Goal: Transaction & Acquisition: Obtain resource

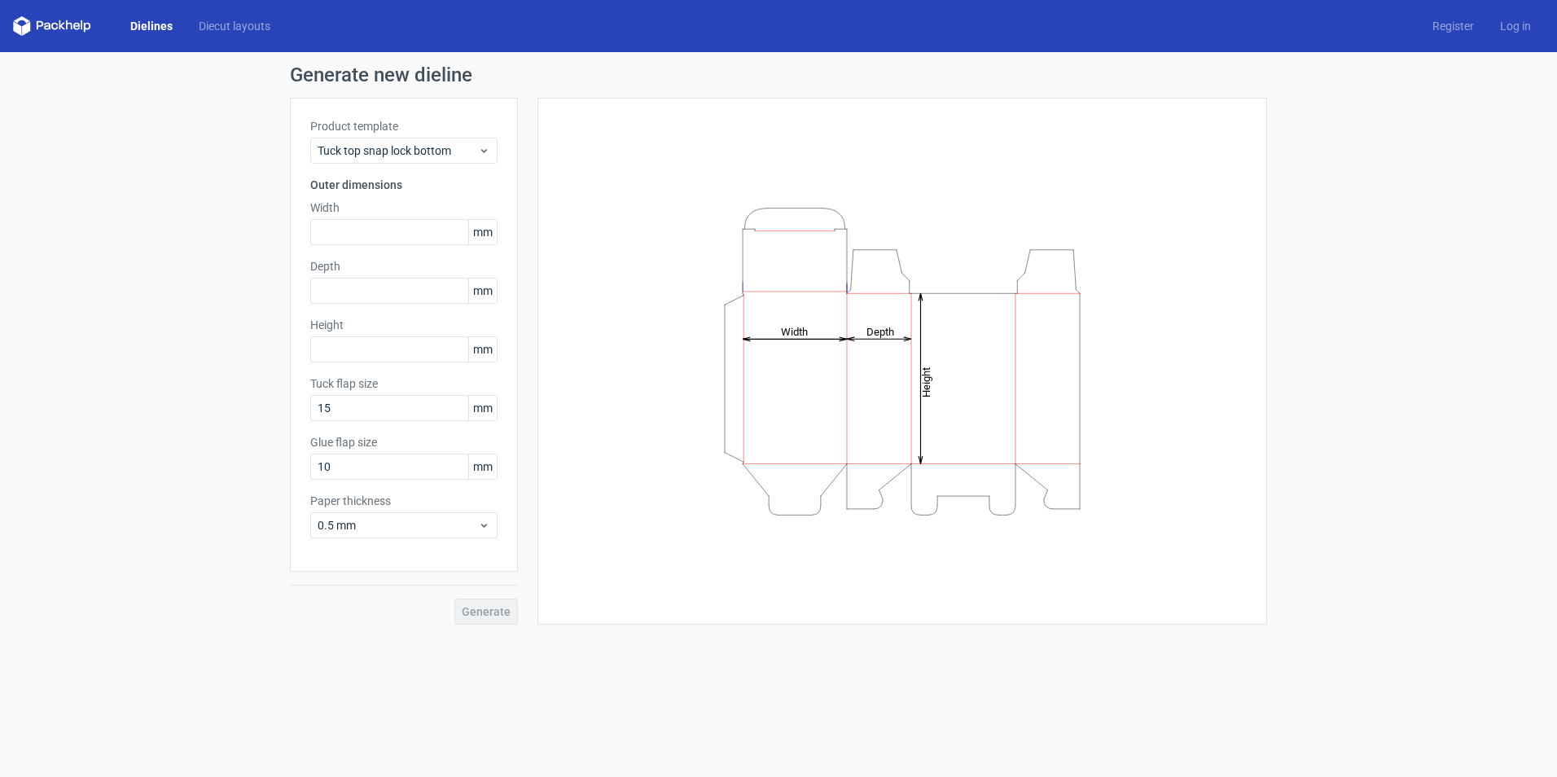
click at [147, 23] on link "Dielines" at bounding box center [151, 26] width 68 height 16
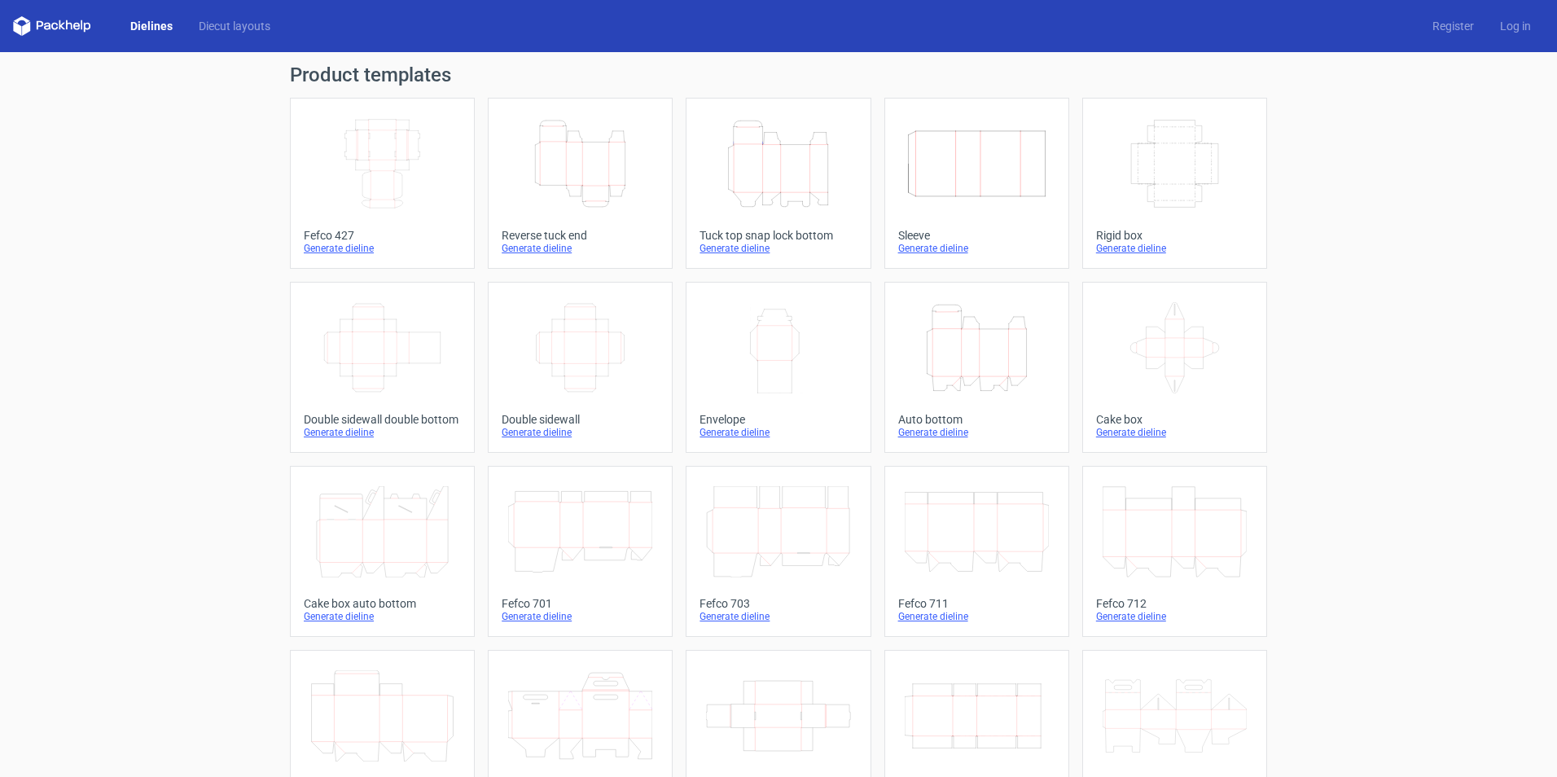
click at [798, 194] on icon "Height Depth Width" at bounding box center [778, 163] width 144 height 91
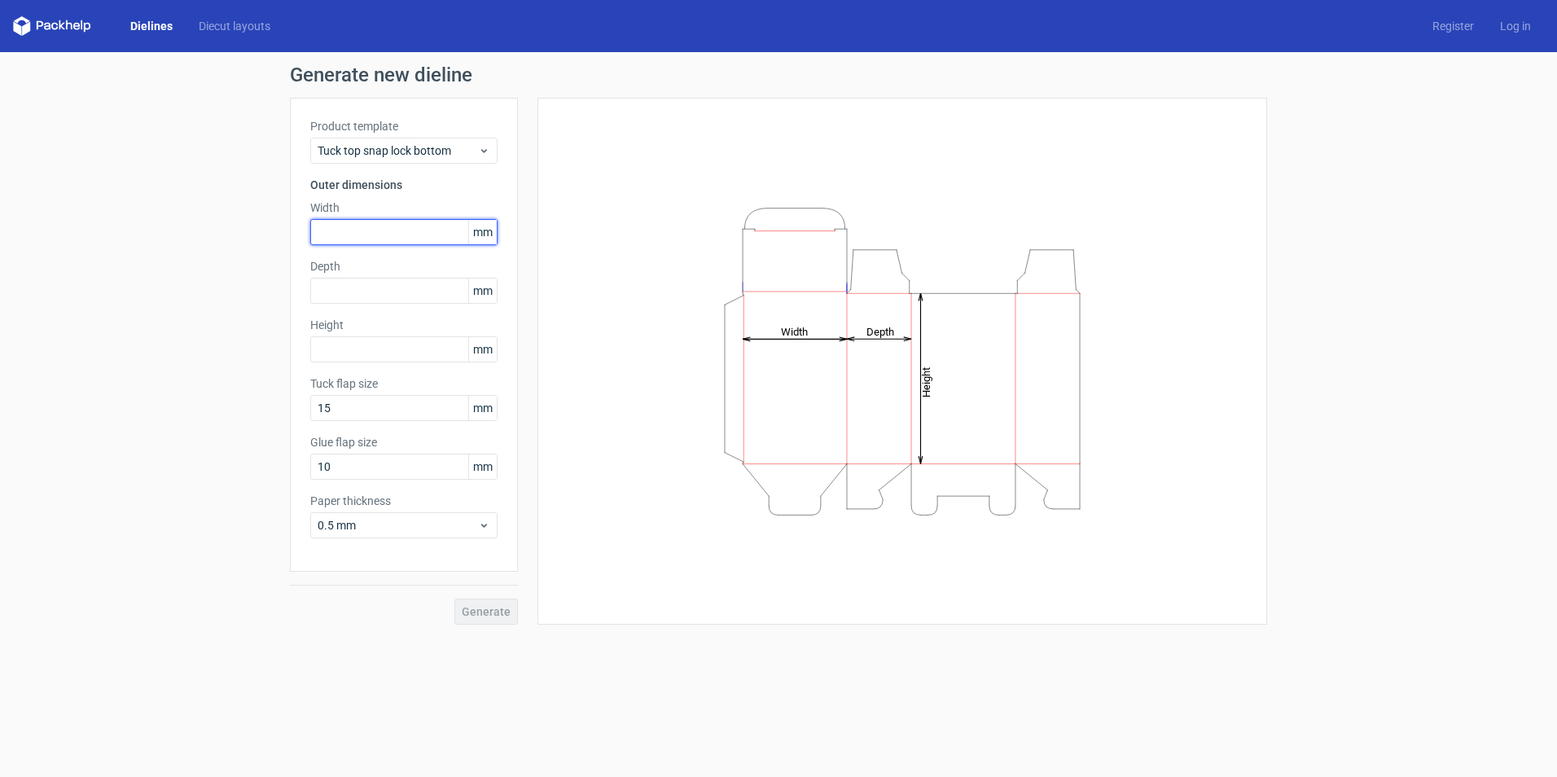
drag, startPoint x: 383, startPoint y: 238, endPoint x: 411, endPoint y: 238, distance: 28.5
click at [383, 238] on input "text" at bounding box center [403, 232] width 187 height 26
type input "310"
type input "53"
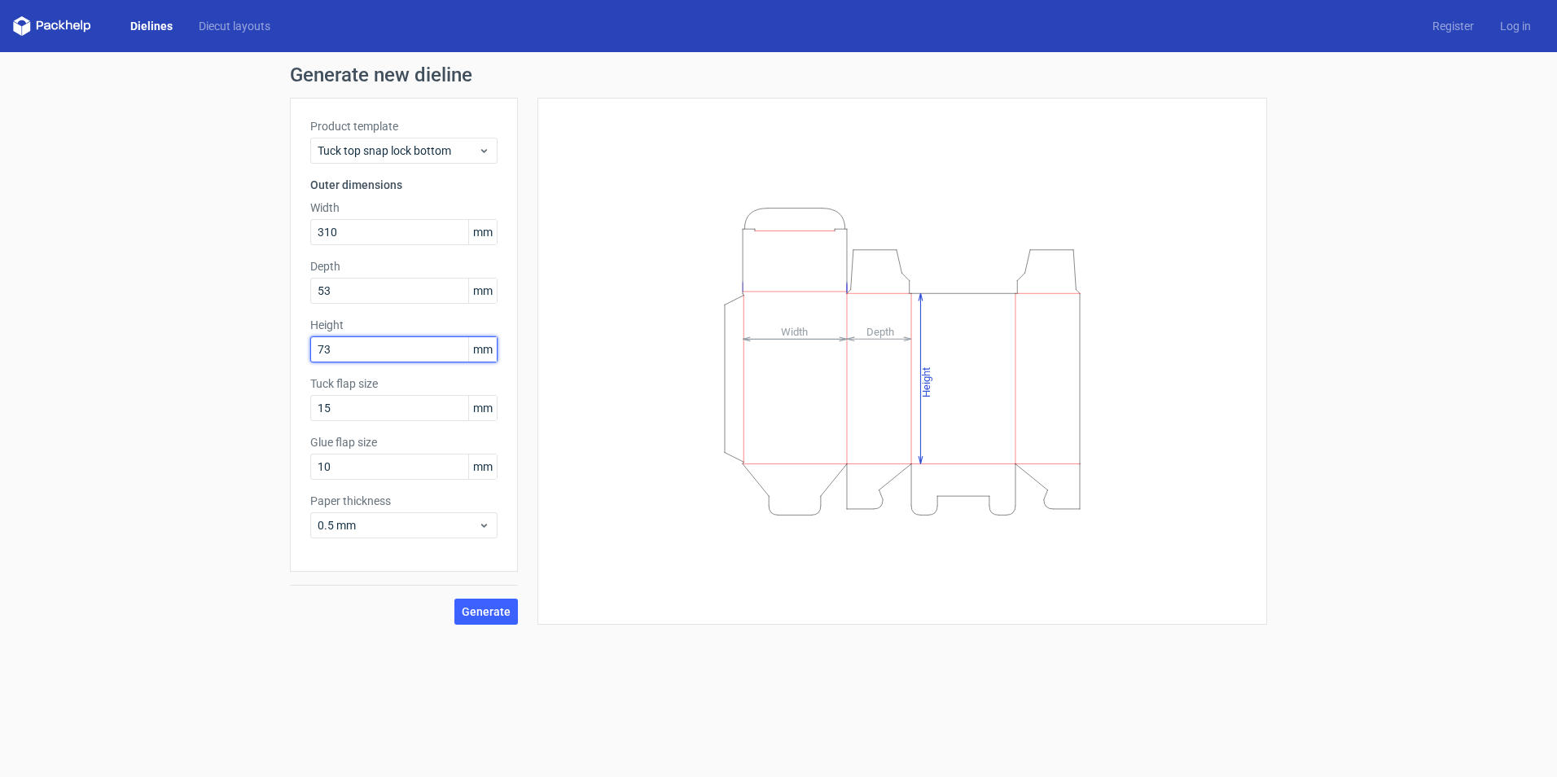
type input "73"
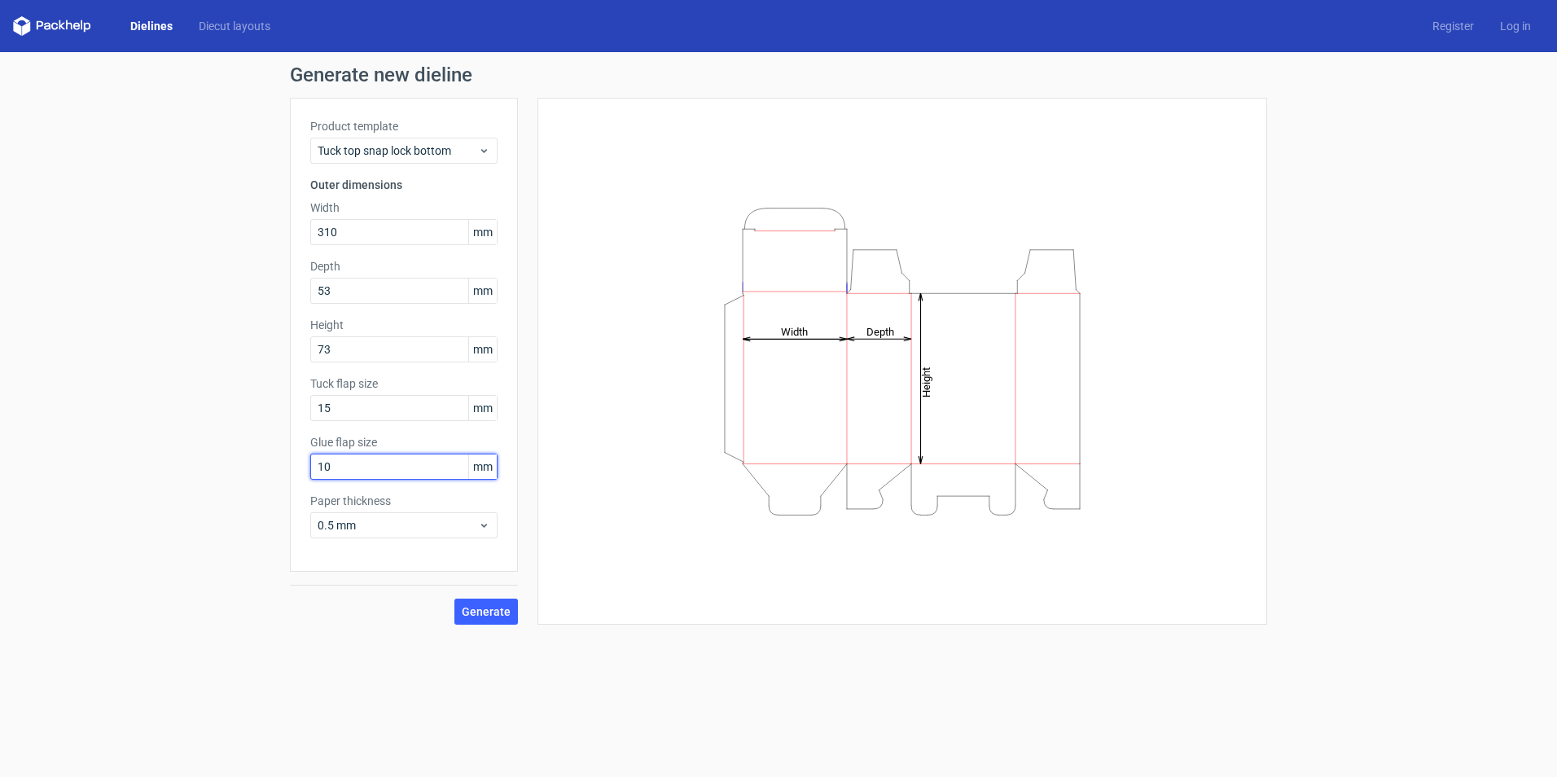
drag, startPoint x: 347, startPoint y: 475, endPoint x: 301, endPoint y: 464, distance: 46.8
click at [301, 464] on div "Product template Tuck top snap lock bottom Outer dimensions Width 310 mm Depth …" at bounding box center [404, 335] width 228 height 474
type input "12"
type input "16"
click at [480, 612] on span "Generate" at bounding box center [486, 611] width 49 height 11
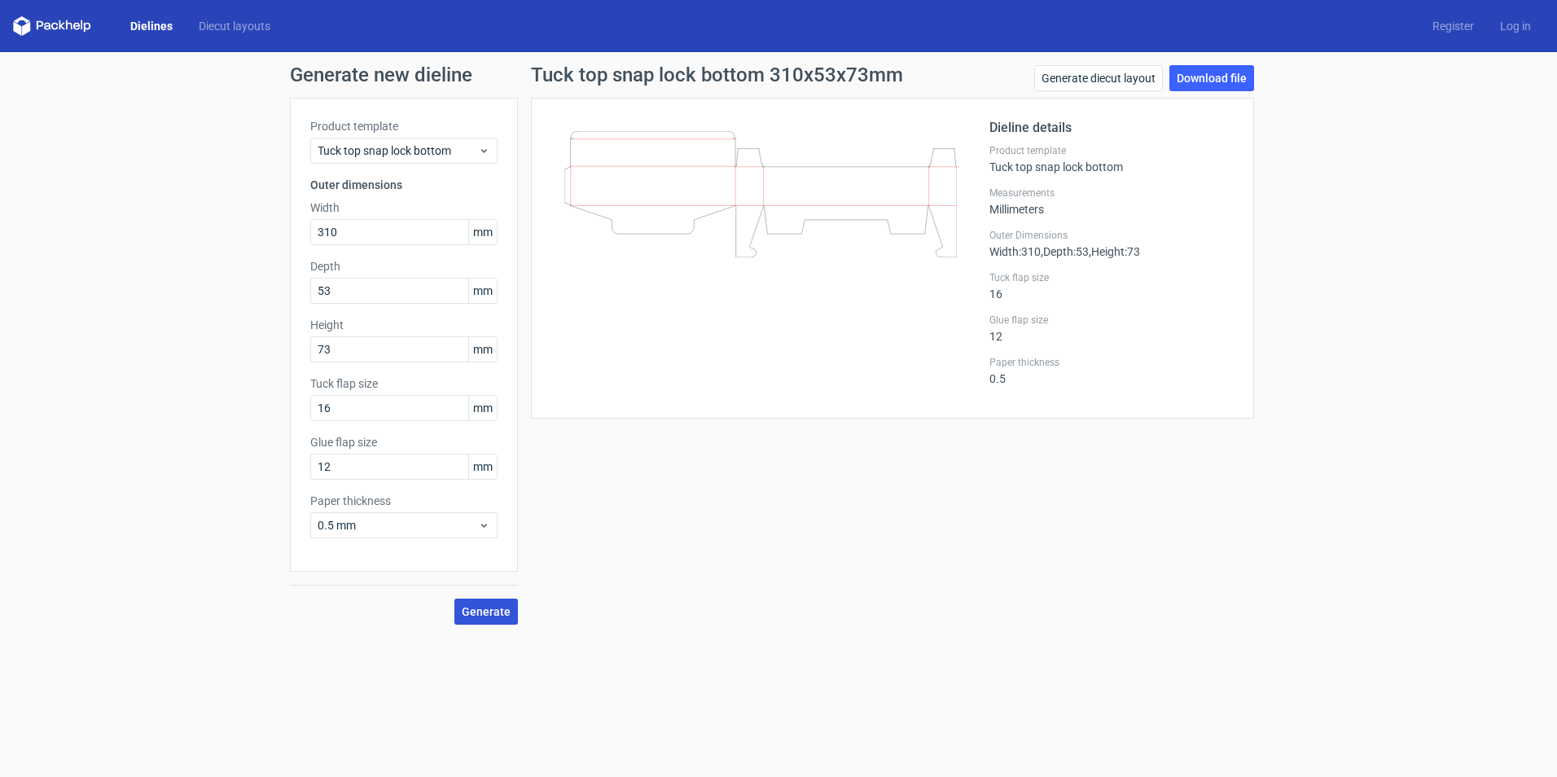
click at [1205, 64] on div "Generate new dieline Product template Tuck top snap lock bottom Outer dimension…" at bounding box center [778, 345] width 1557 height 586
click at [1202, 72] on link "Download file" at bounding box center [1211, 78] width 85 height 26
